Goal: Task Accomplishment & Management: Manage account settings

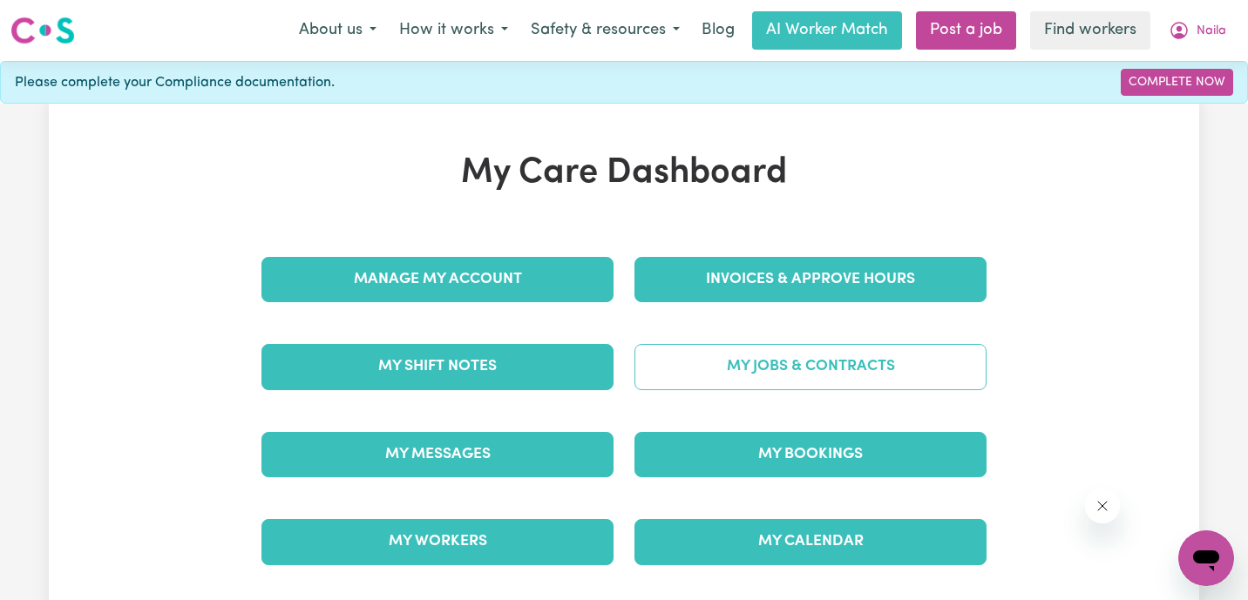
click at [705, 375] on link "My Jobs & Contracts" at bounding box center [810, 366] width 352 height 45
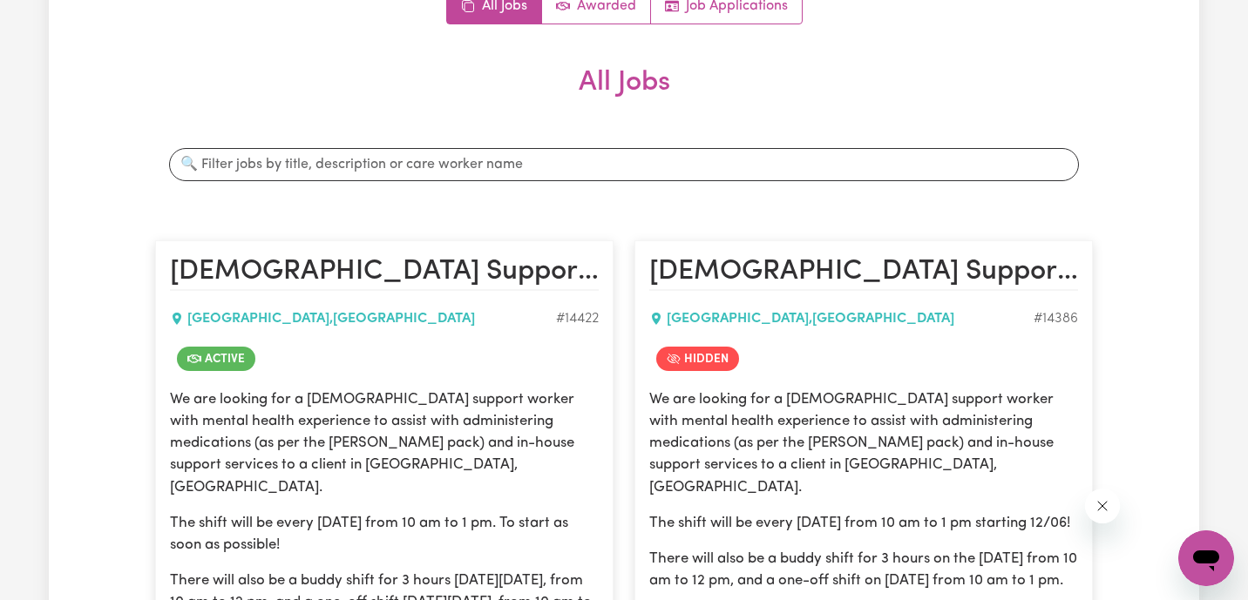
scroll to position [85, 0]
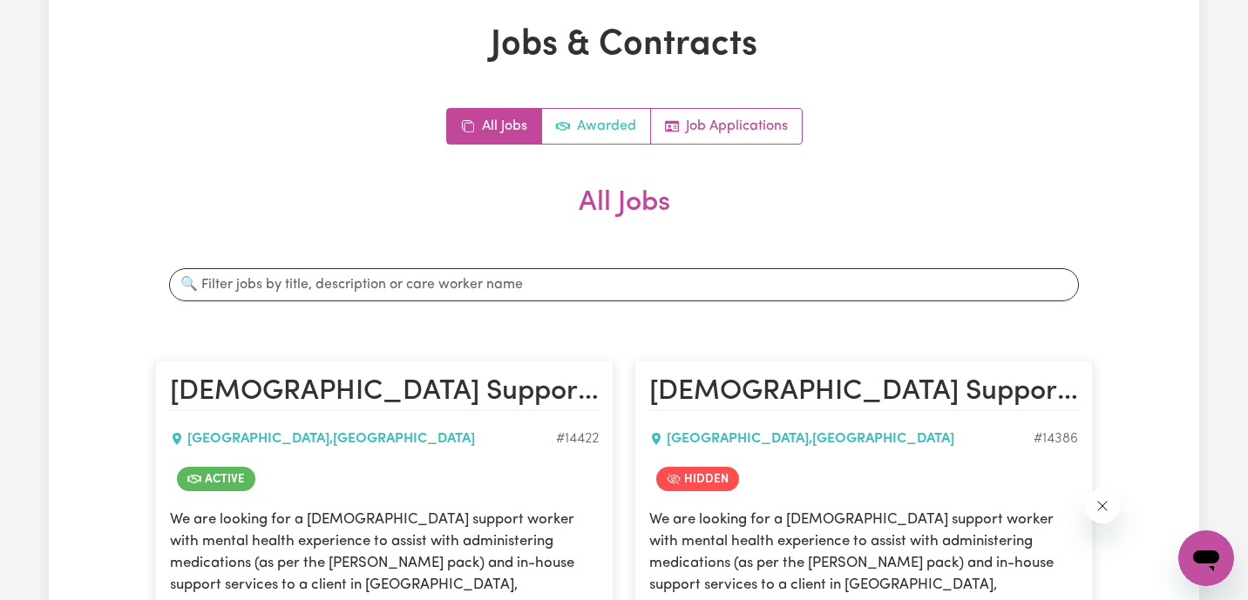
click at [599, 118] on link "Awarded" at bounding box center [596, 126] width 109 height 35
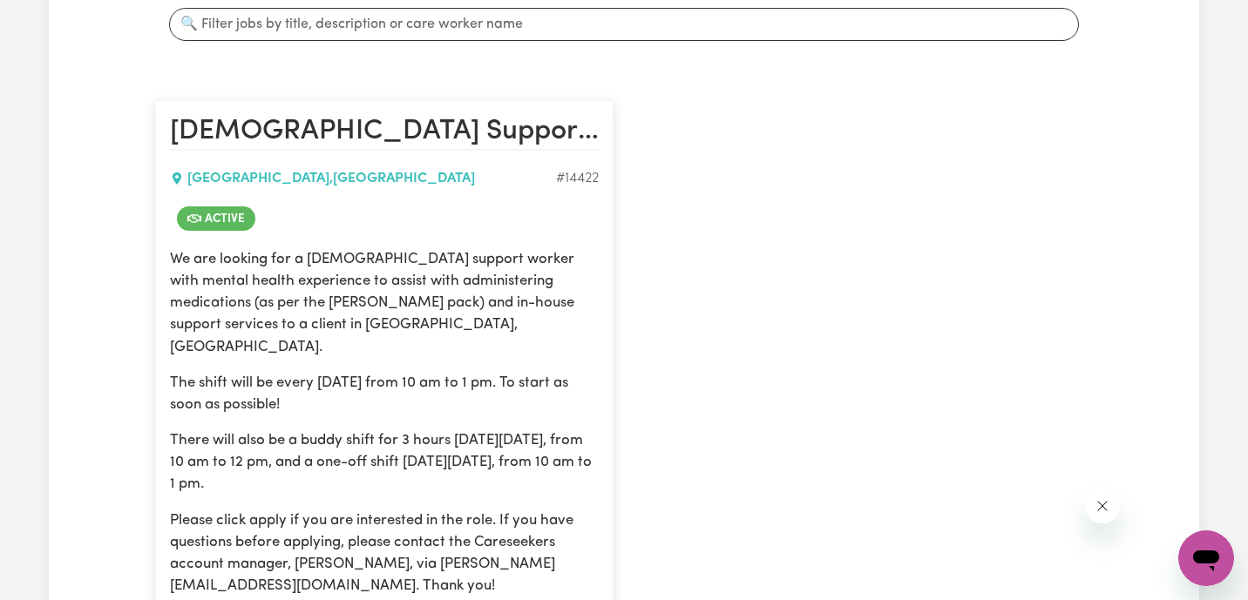
scroll to position [484, 0]
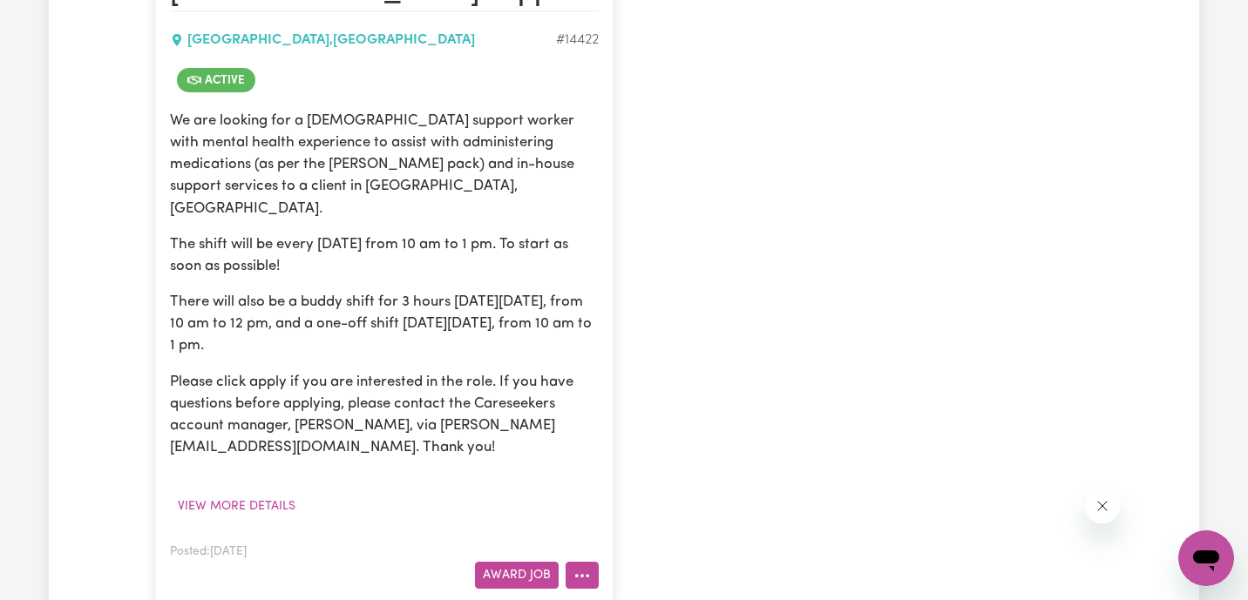
click at [576, 567] on icon "More options" at bounding box center [581, 575] width 17 height 17
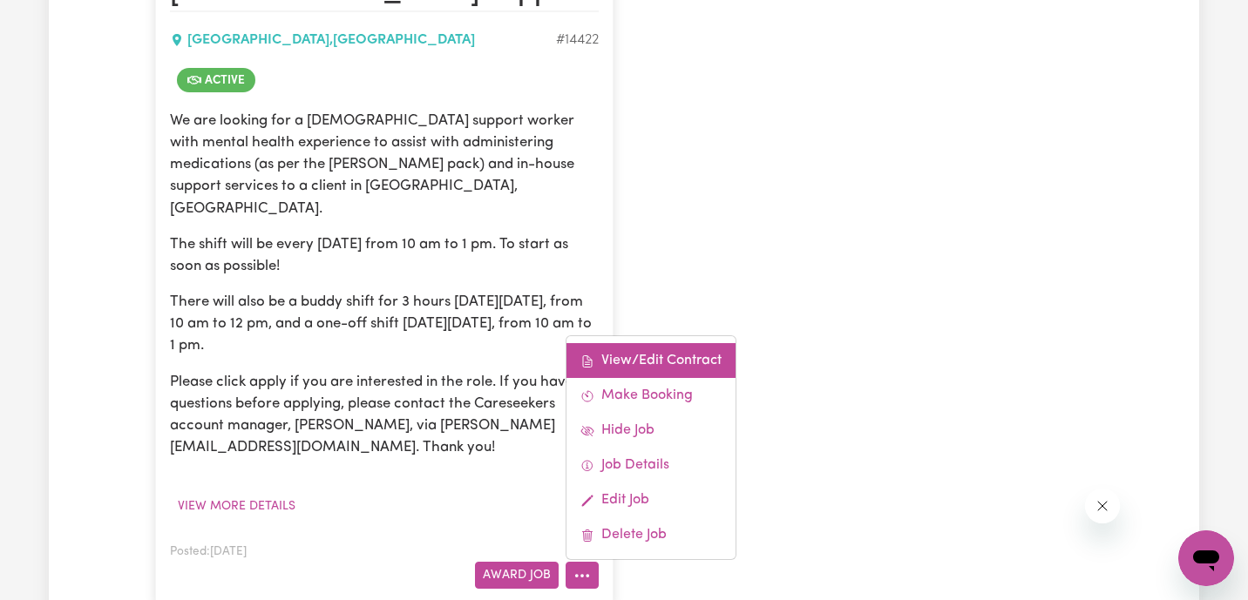
click at [672, 343] on link "View/Edit Contract" at bounding box center [650, 360] width 169 height 35
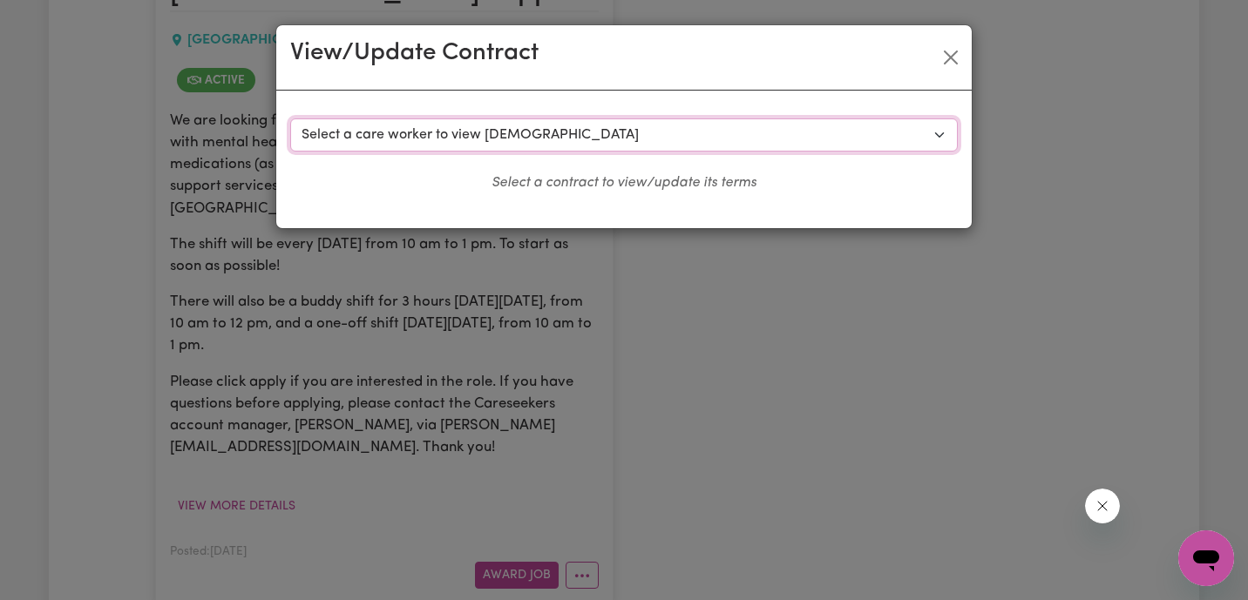
click at [511, 136] on select "Select a care worker to view [DEMOGRAPHIC_DATA] #10288 - [PERSON_NAME] (contrac…" at bounding box center [623, 134] width 667 height 33
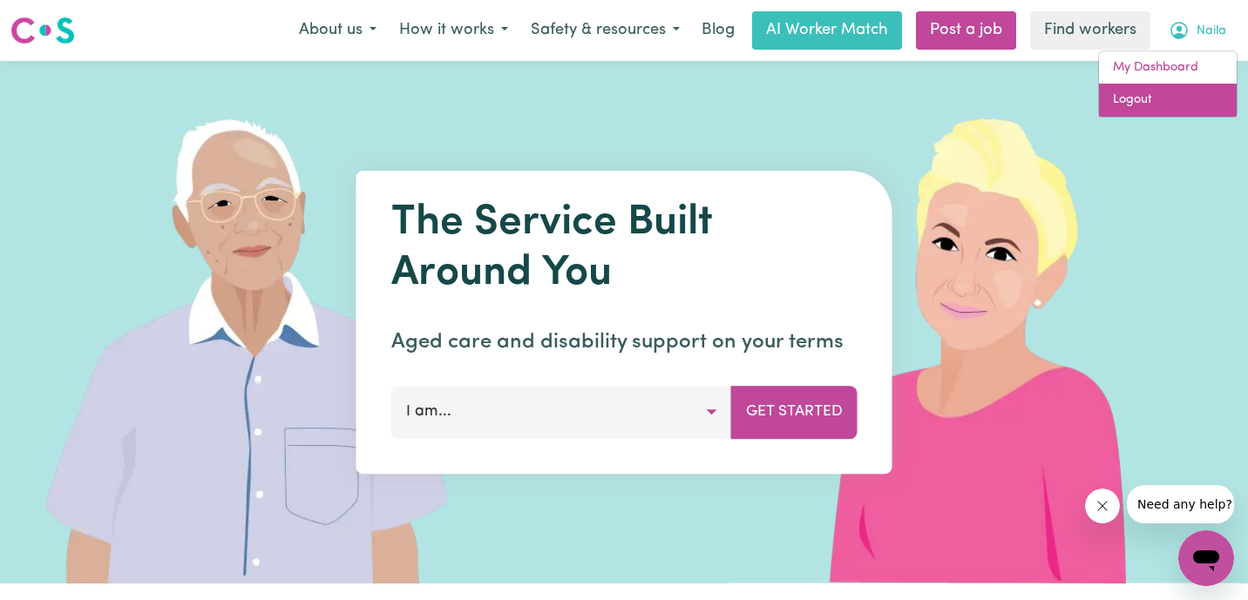
click at [1171, 106] on link "Logout" at bounding box center [1168, 100] width 138 height 33
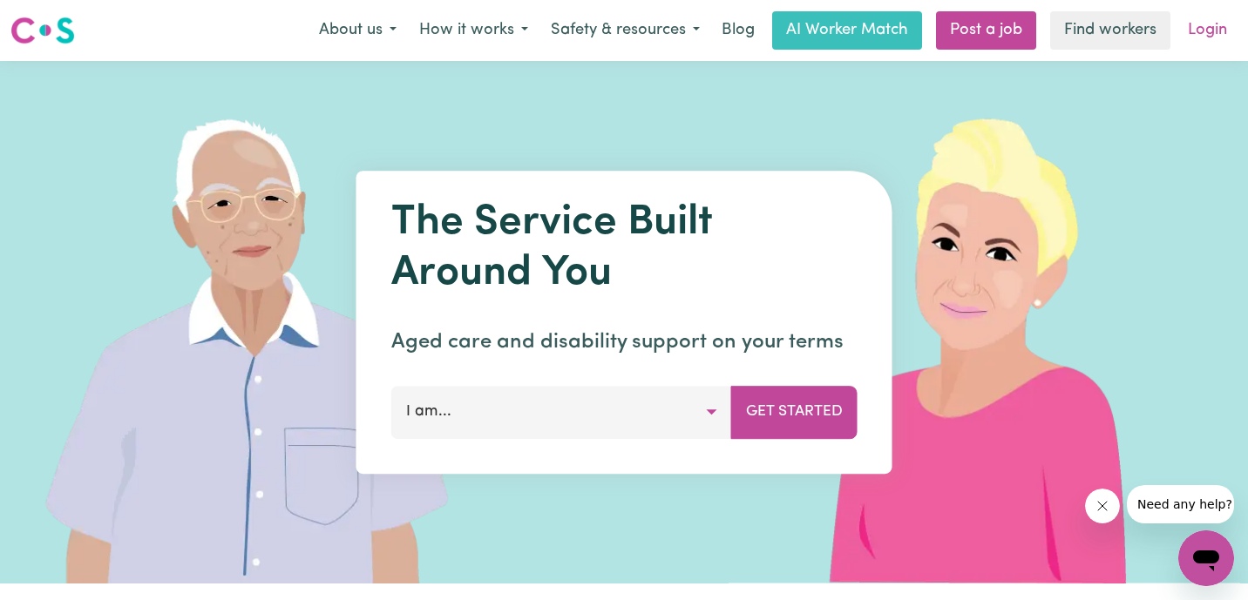
click at [1215, 25] on link "Login" at bounding box center [1207, 30] width 60 height 38
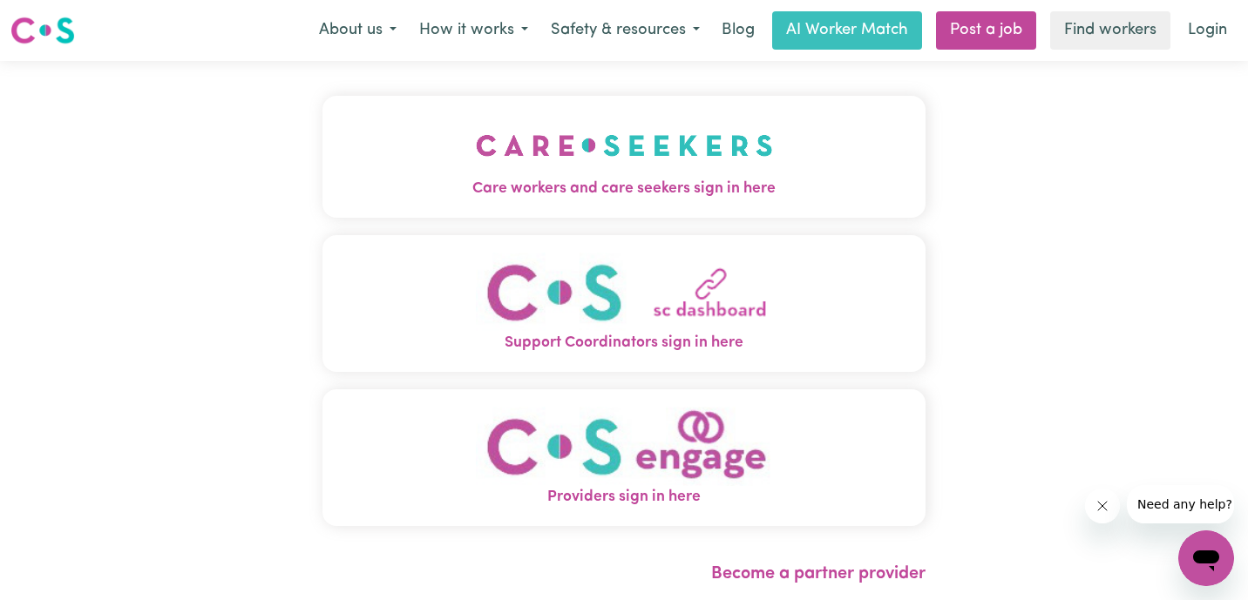
click at [542, 501] on span "Providers sign in here" at bounding box center [623, 497] width 603 height 23
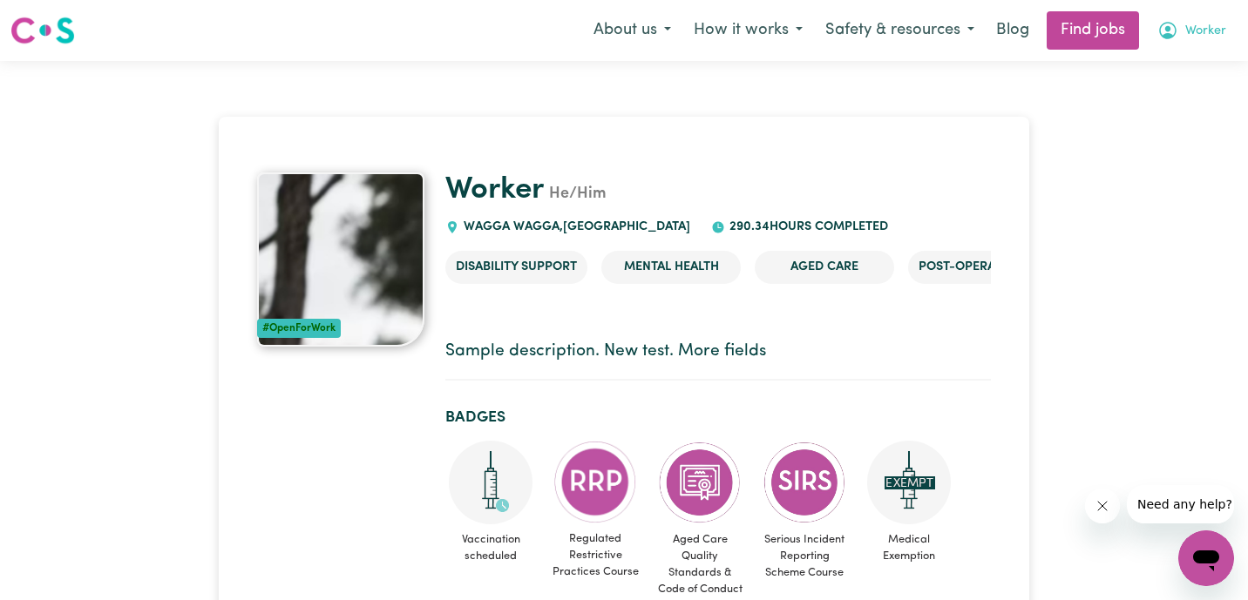
click at [1201, 37] on span "Worker" at bounding box center [1205, 31] width 41 height 19
click at [1167, 143] on link "Logout" at bounding box center [1168, 133] width 138 height 33
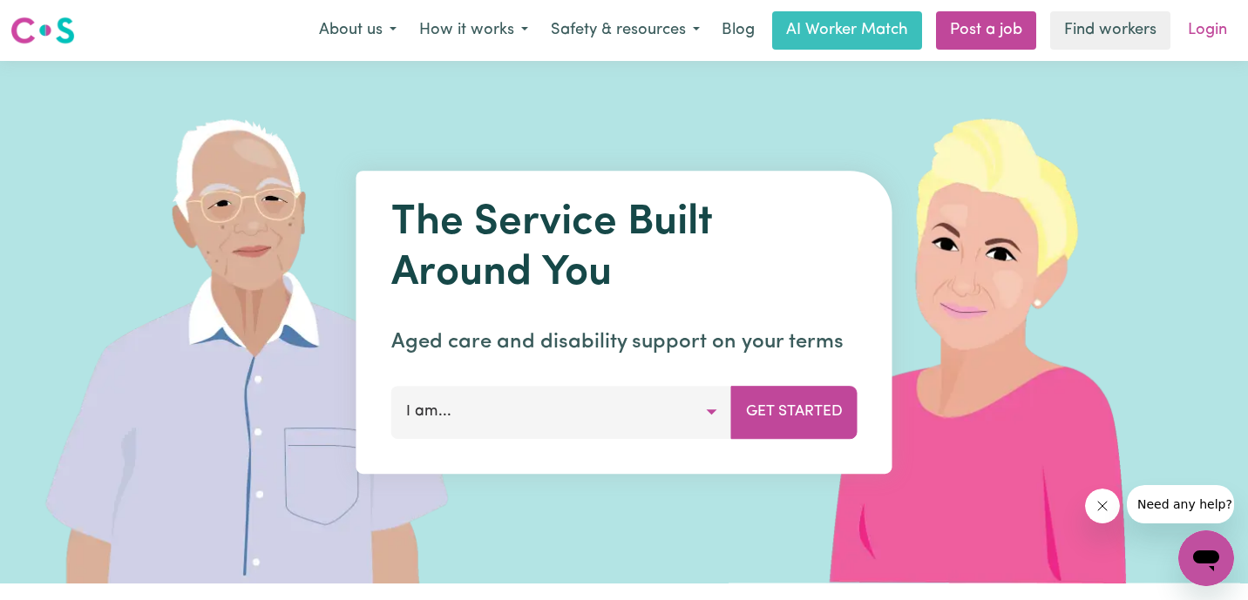
click at [1214, 28] on link "Login" at bounding box center [1207, 30] width 60 height 38
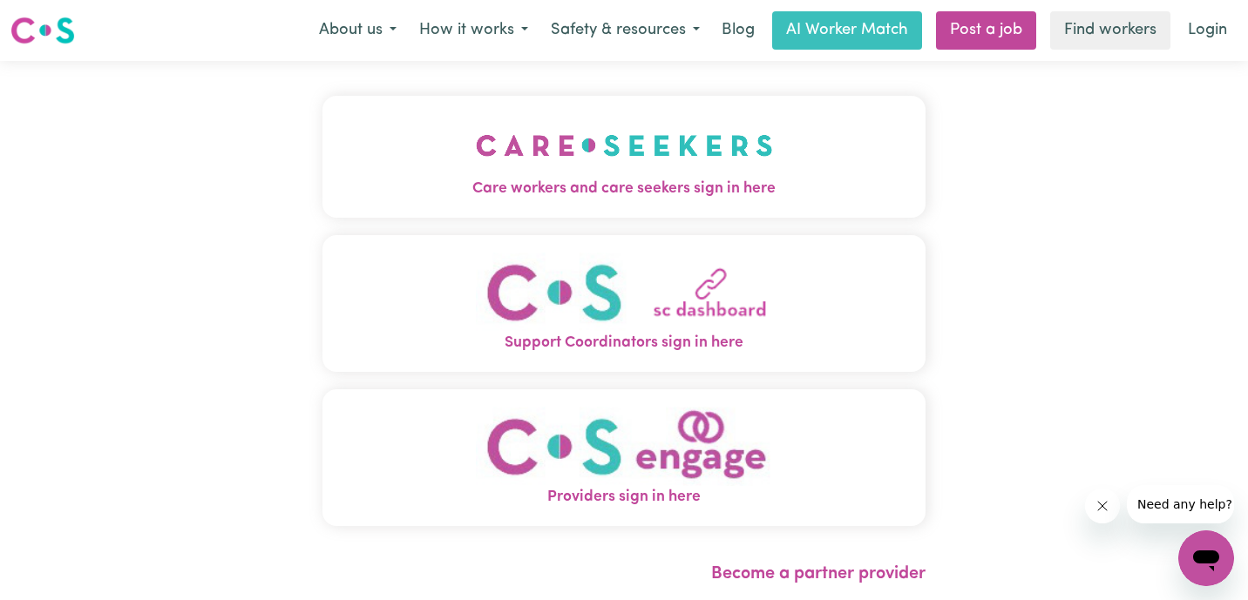
click at [389, 153] on button "Care workers and care seekers sign in here" at bounding box center [623, 157] width 603 height 122
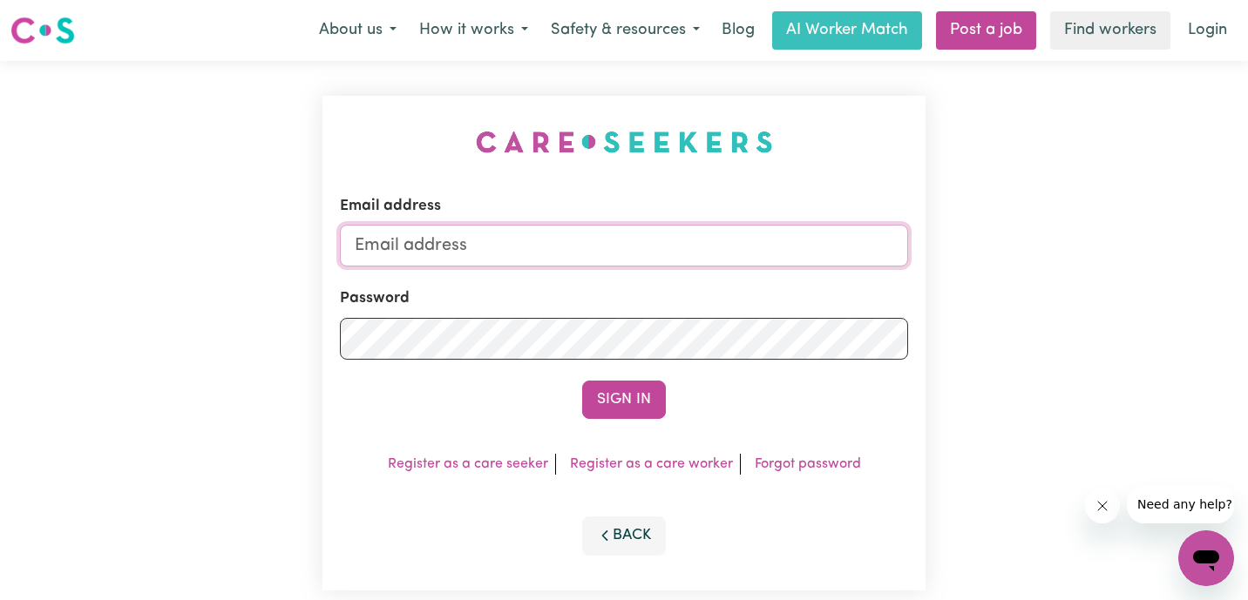
type input "admin@careseekers.com.au"
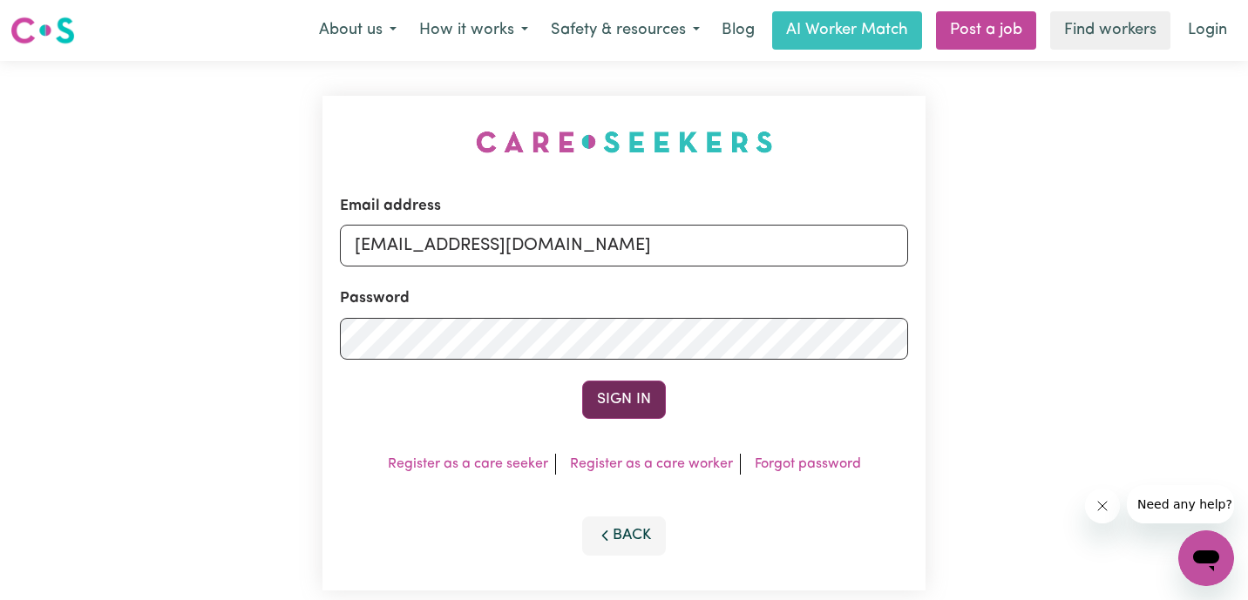
click at [612, 402] on button "Sign In" at bounding box center [624, 400] width 84 height 38
